Goal: Task Accomplishment & Management: Manage account settings

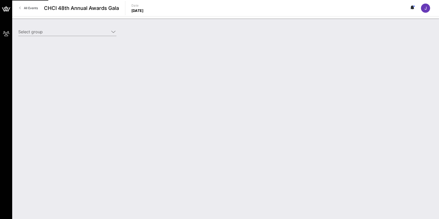
type input "OpenAI (OpenAI) [[PERSON_NAME], [PERSON_NAME][EMAIL_ADDRESS][DOMAIN_NAME]]; [[P…"
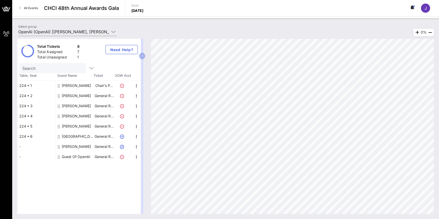
click at [74, 148] on div "[PERSON_NAME]" at bounding box center [76, 147] width 29 height 10
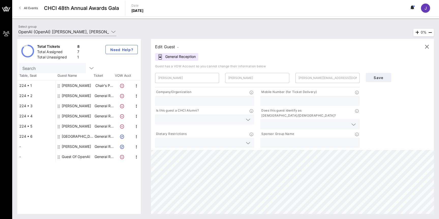
click at [233, 98] on input "text" at bounding box center [204, 101] width 93 height 7
type input "OpenAI"
type input "[PHONE_NUMBER]"
click at [226, 115] on div at bounding box center [204, 119] width 93 height 10
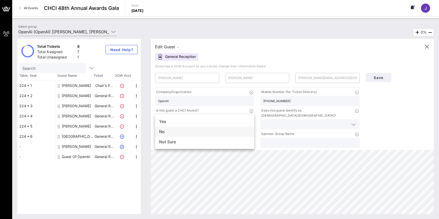
click at [222, 134] on div "No" at bounding box center [204, 132] width 99 height 10
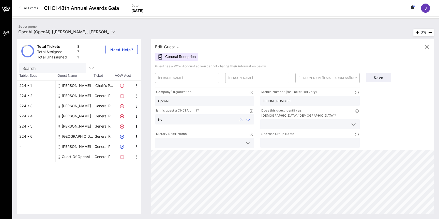
click at [279, 121] on input "text" at bounding box center [305, 124] width 85 height 7
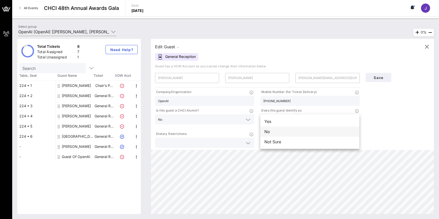
click at [276, 132] on div "No" at bounding box center [309, 132] width 99 height 10
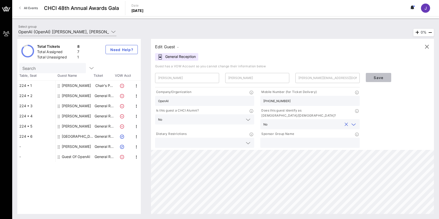
click at [373, 80] on button "Save" at bounding box center [378, 77] width 25 height 9
